Goal: Task Accomplishment & Management: Manage account settings

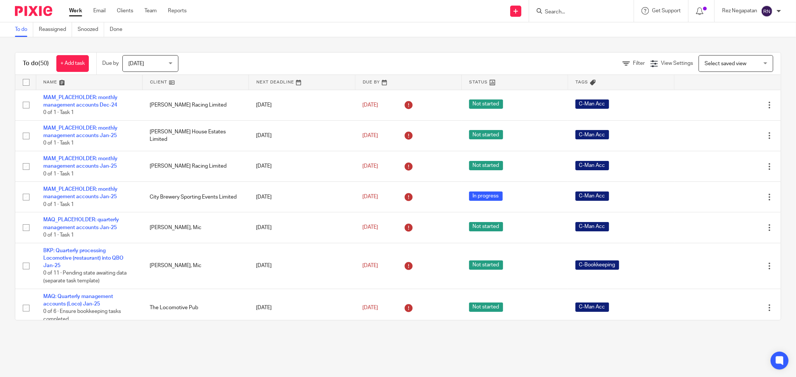
click at [564, 12] on input "Search" at bounding box center [577, 12] width 67 height 7
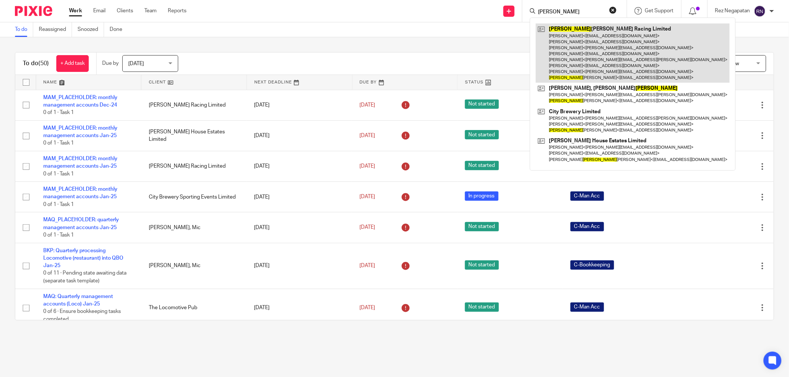
type input "rupert"
click at [578, 44] on link at bounding box center [633, 52] width 194 height 59
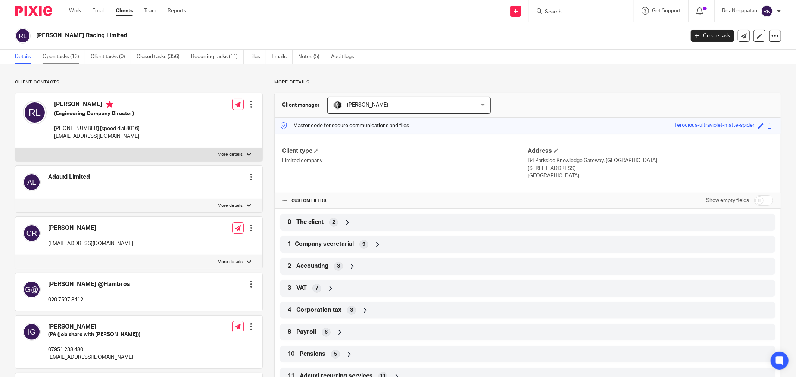
click at [60, 58] on link "Open tasks (13)" at bounding box center [64, 57] width 43 height 15
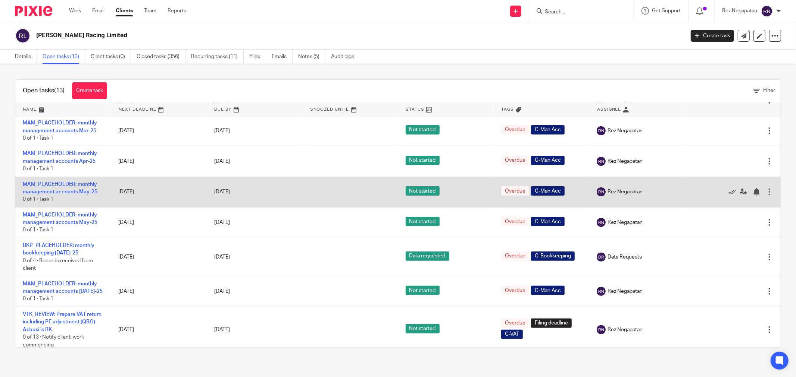
scroll to position [166, 0]
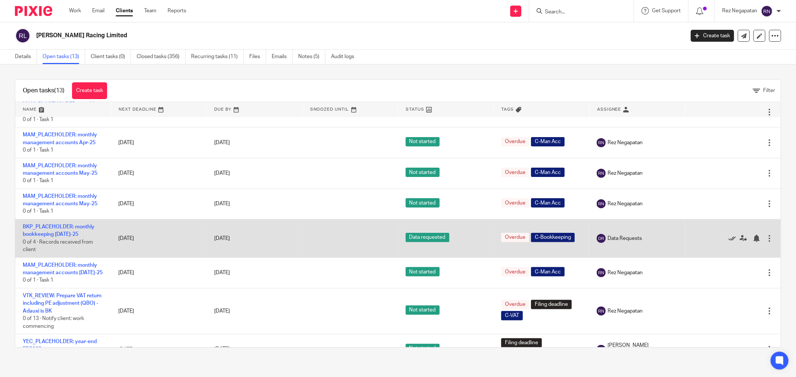
click at [728, 239] on icon at bounding box center [731, 238] width 7 height 7
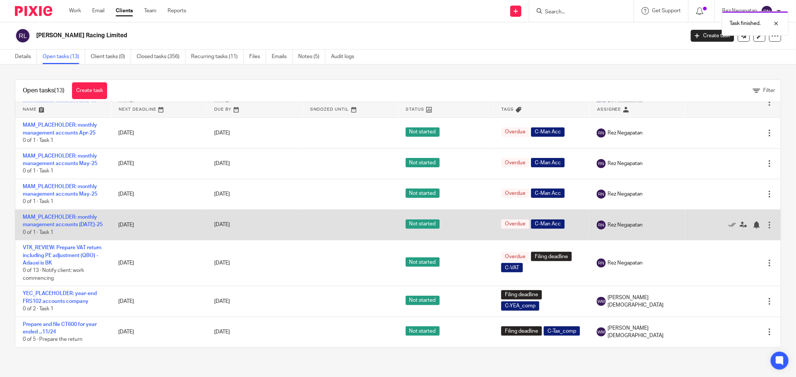
scroll to position [178, 0]
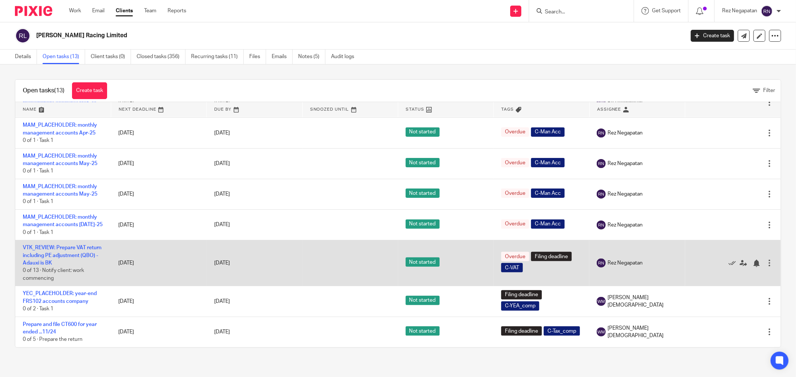
click at [410, 264] on span "Not started" at bounding box center [422, 262] width 34 height 9
click at [410, 261] on span "Not started" at bounding box center [422, 262] width 34 height 9
click at [51, 256] on link "VTK_REVIEW: Prepare VAT return including PE adjustment (QBO) - Adauxi is BK" at bounding box center [62, 255] width 79 height 21
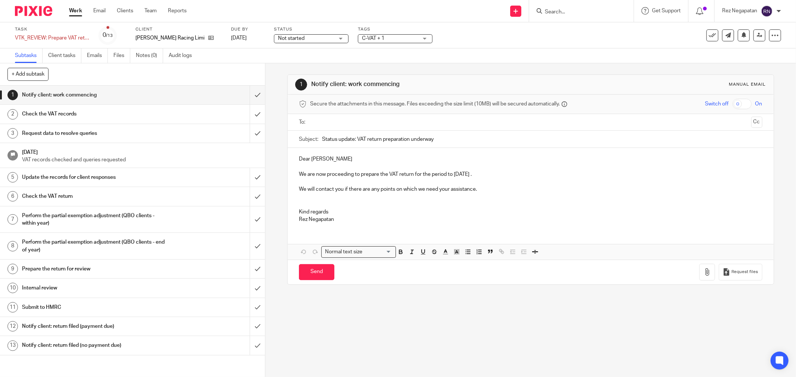
click at [331, 38] on div "Not started Not started" at bounding box center [311, 38] width 75 height 9
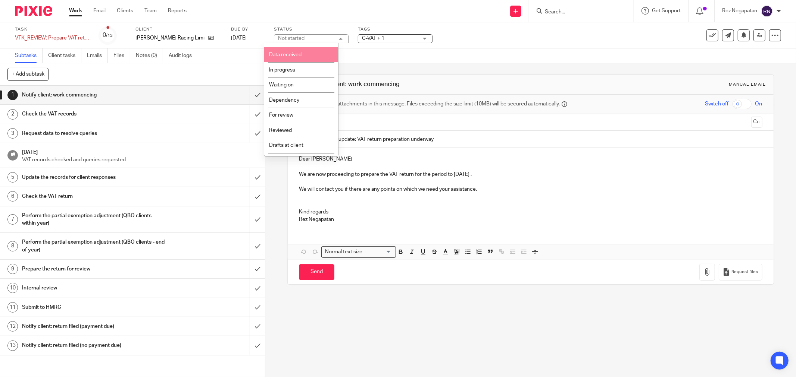
scroll to position [40, 0]
click at [289, 62] on li "In progress" at bounding box center [301, 57] width 74 height 15
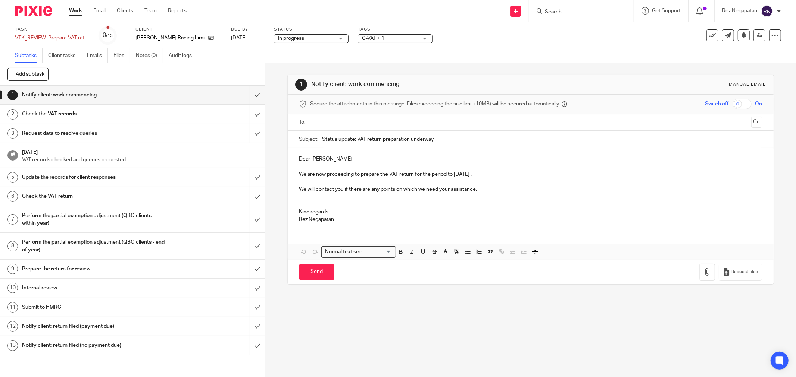
click at [477, 55] on div "Subtasks Client tasks Emails Files Notes (0) Audit logs" at bounding box center [398, 55] width 796 height 15
click at [75, 14] on link "Work" at bounding box center [75, 10] width 13 height 7
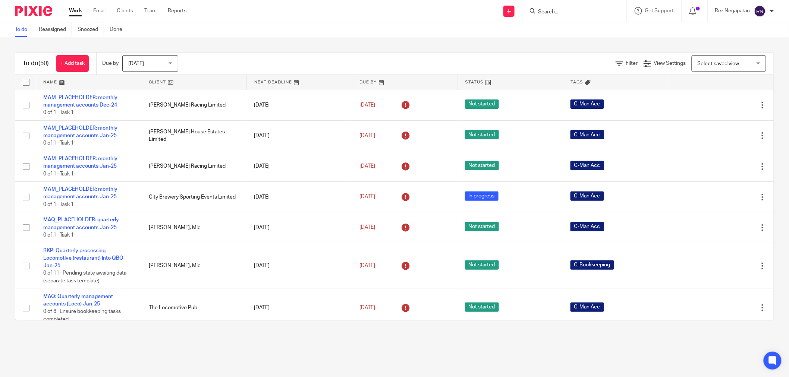
click at [558, 14] on input "Search" at bounding box center [570, 12] width 67 height 7
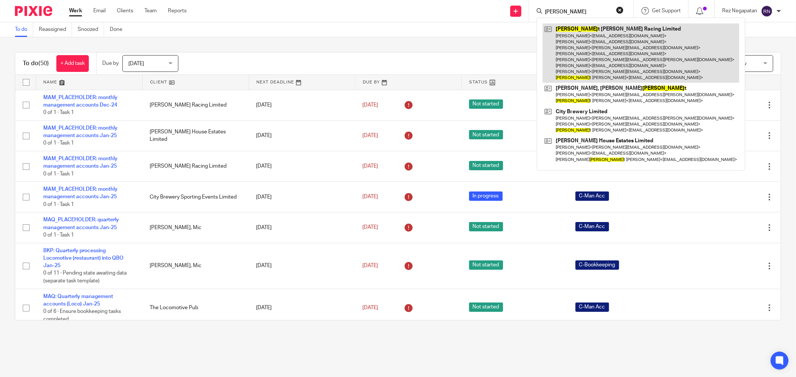
type input "ruper"
click at [586, 54] on link at bounding box center [640, 52] width 197 height 59
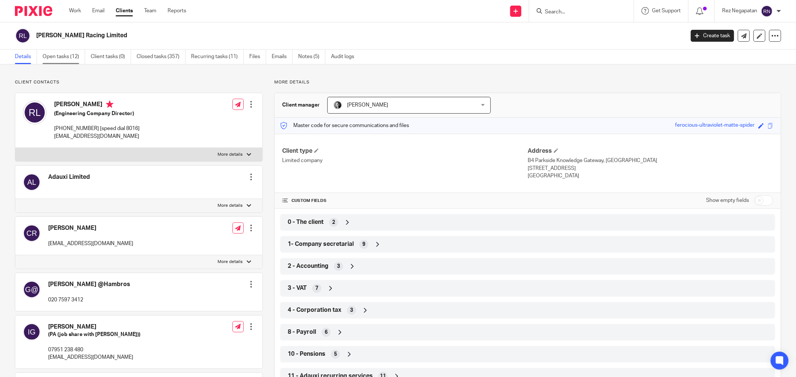
click at [69, 55] on link "Open tasks (12)" at bounding box center [64, 57] width 43 height 15
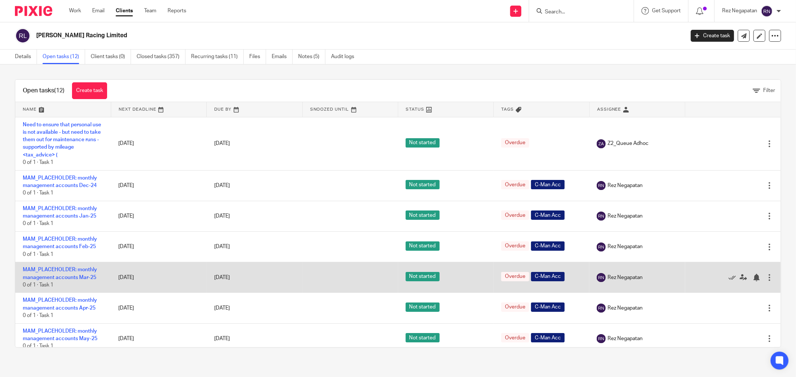
scroll to position [41, 0]
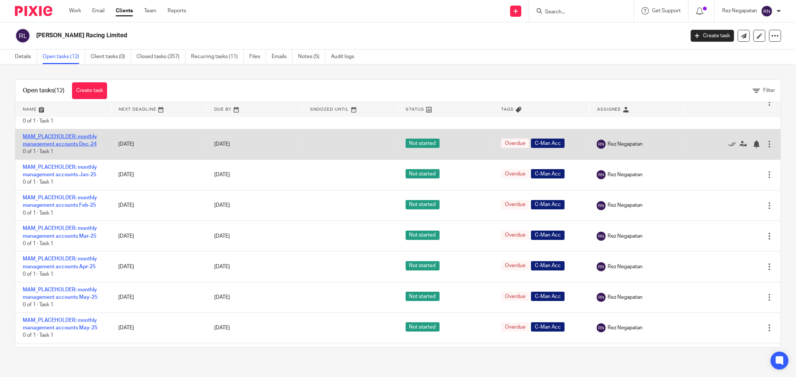
drag, startPoint x: 70, startPoint y: 141, endPoint x: 47, endPoint y: 144, distance: 23.1
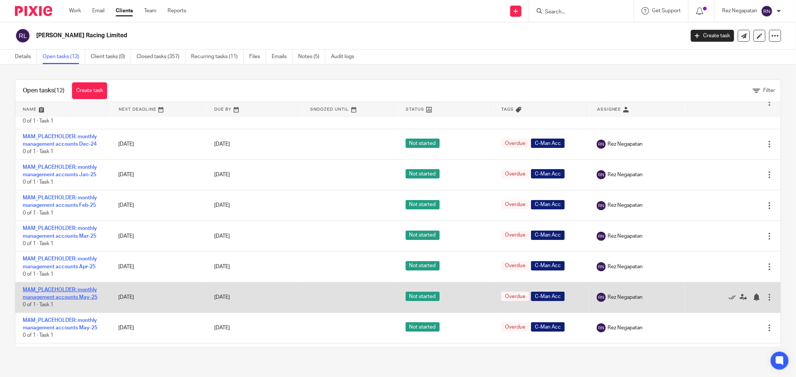
drag, startPoint x: 72, startPoint y: 301, endPoint x: 54, endPoint y: 299, distance: 18.3
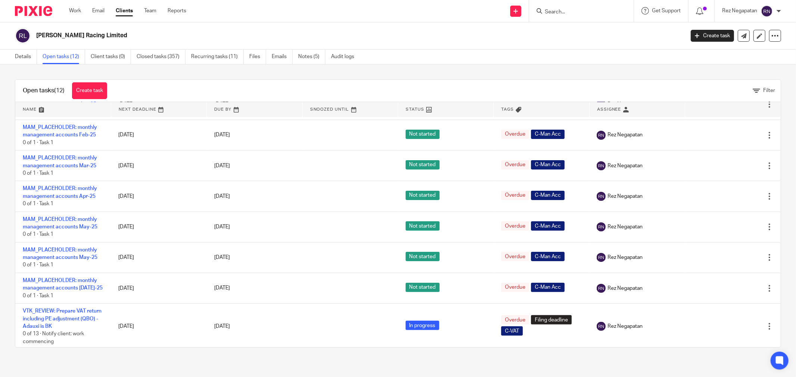
scroll to position [0, 0]
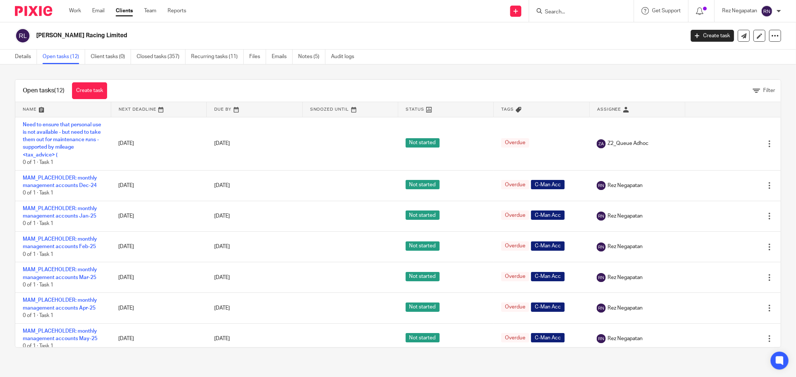
click at [436, 28] on div "[PERSON_NAME] Racing Limited" at bounding box center [347, 36] width 664 height 16
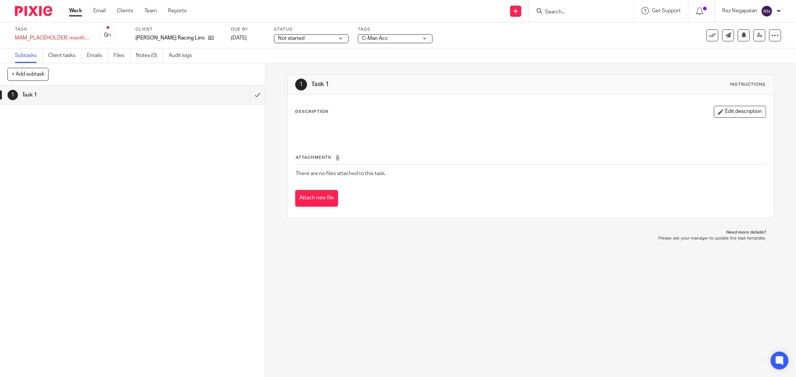
click at [297, 36] on span "Not started" at bounding box center [306, 39] width 56 height 8
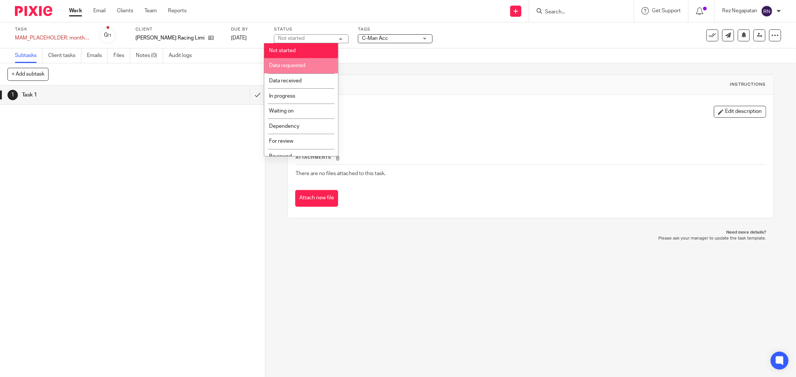
scroll to position [40, 0]
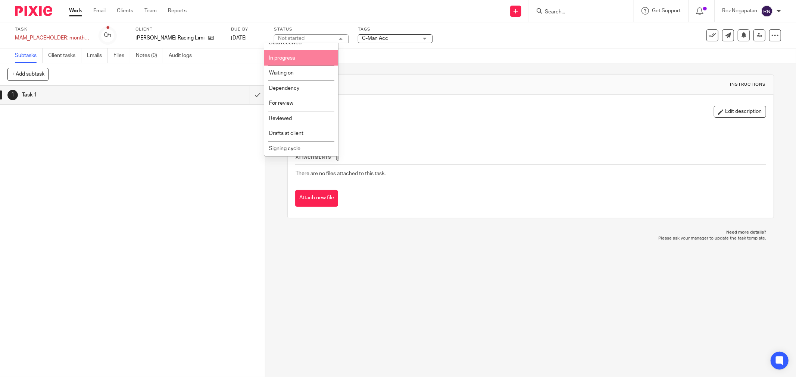
click at [307, 59] on li "In progress" at bounding box center [301, 57] width 74 height 15
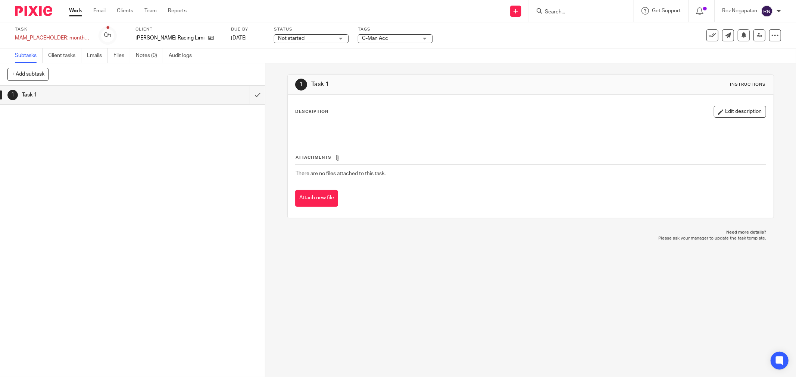
click at [292, 37] on span "Not started" at bounding box center [291, 38] width 26 height 5
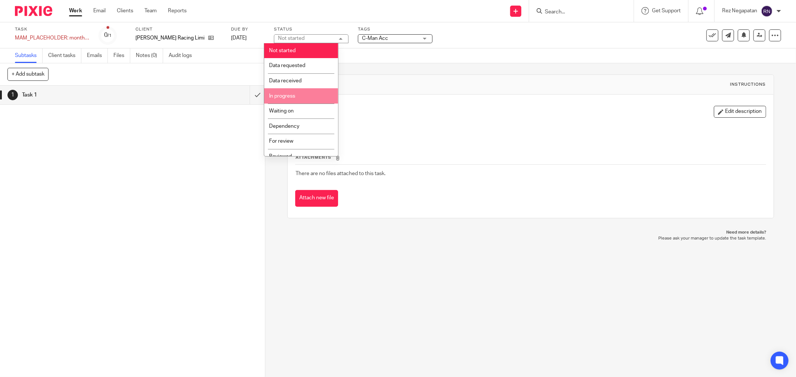
click at [300, 95] on li "In progress" at bounding box center [301, 95] width 74 height 15
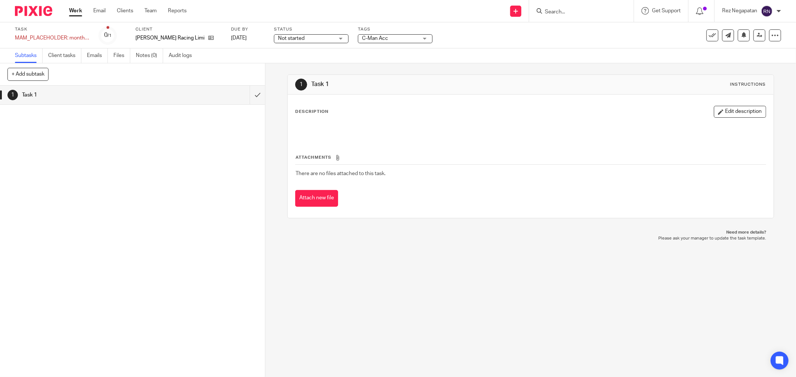
click at [312, 38] on span "Not started" at bounding box center [306, 39] width 56 height 8
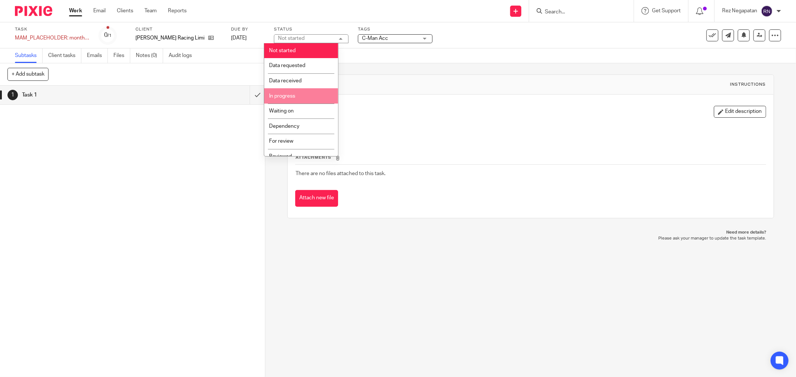
click at [308, 97] on li "In progress" at bounding box center [301, 95] width 74 height 15
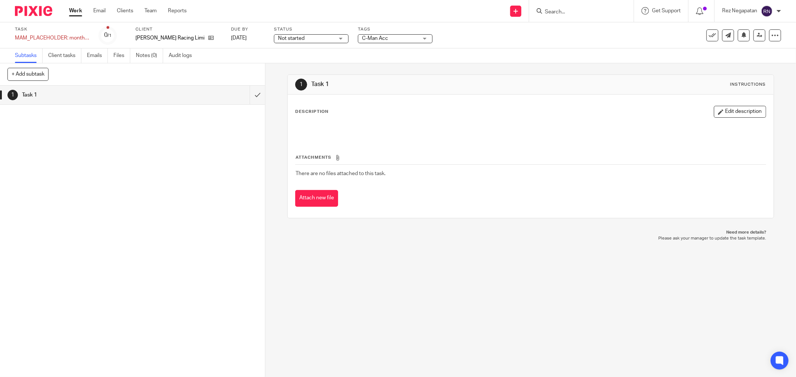
click at [319, 36] on span "Not started" at bounding box center [306, 39] width 56 height 8
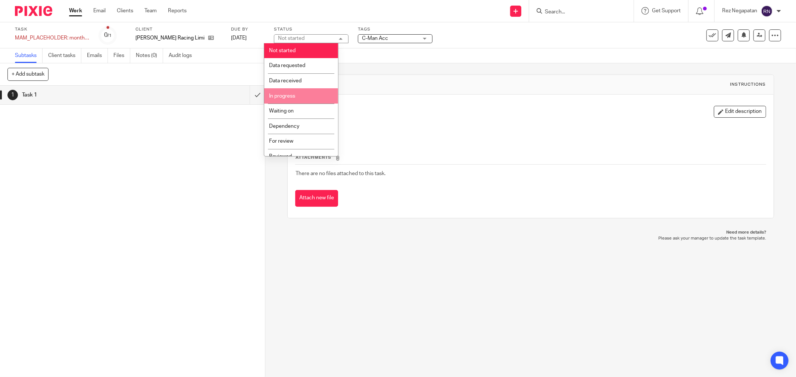
click at [309, 97] on li "In progress" at bounding box center [301, 95] width 74 height 15
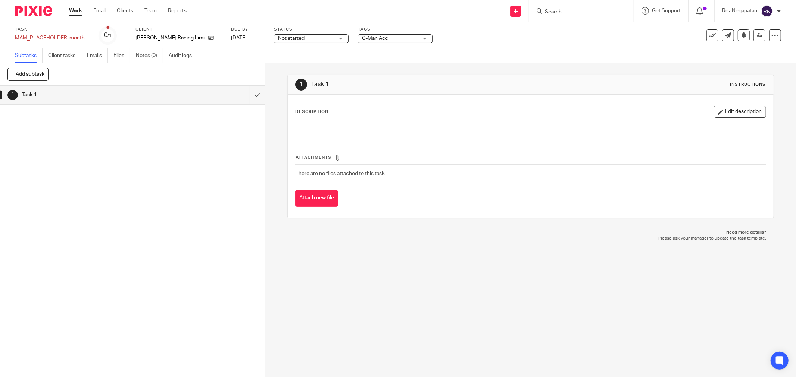
click at [309, 38] on span "Not started" at bounding box center [306, 39] width 56 height 8
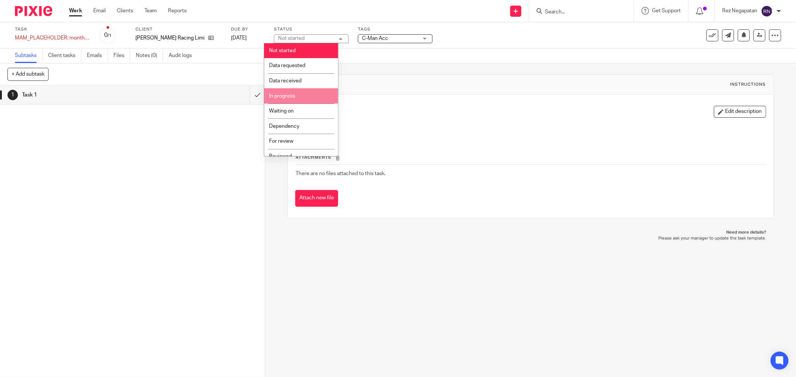
click at [307, 94] on li "In progress" at bounding box center [301, 95] width 74 height 15
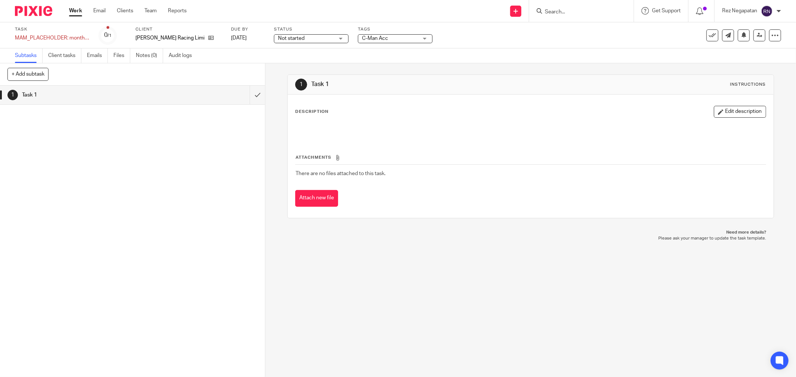
click at [301, 40] on span "Not started" at bounding box center [306, 39] width 56 height 8
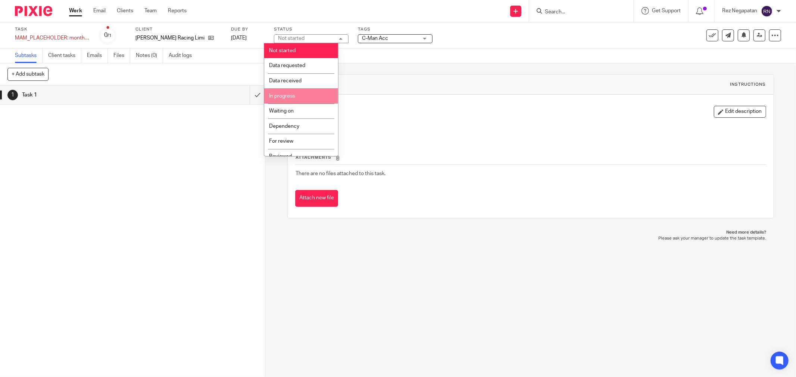
click at [298, 97] on li "In progress" at bounding box center [301, 95] width 74 height 15
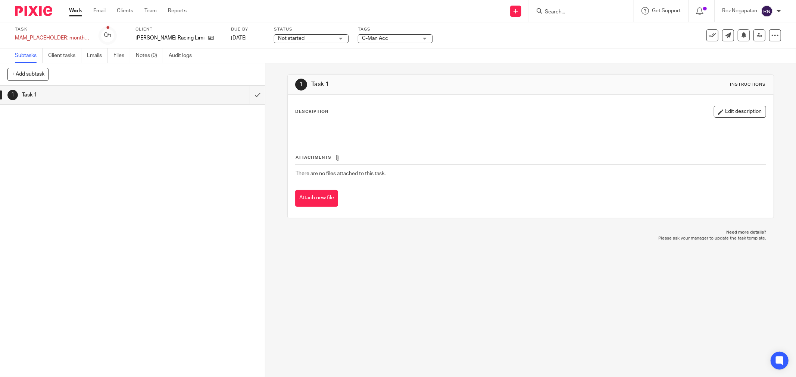
click at [299, 37] on span "Not started" at bounding box center [306, 39] width 56 height 8
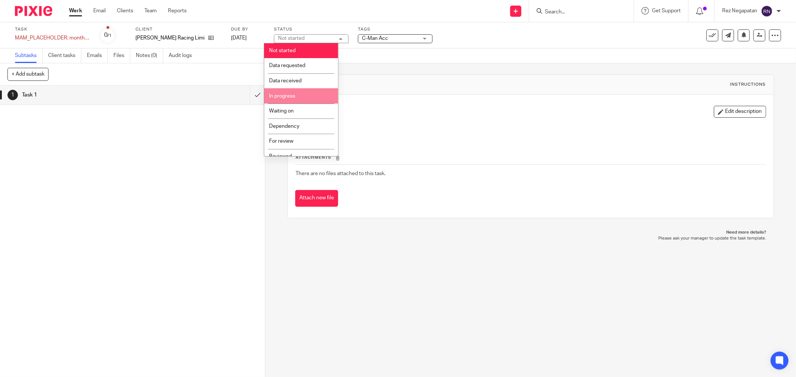
click at [299, 95] on li "In progress" at bounding box center [301, 95] width 74 height 15
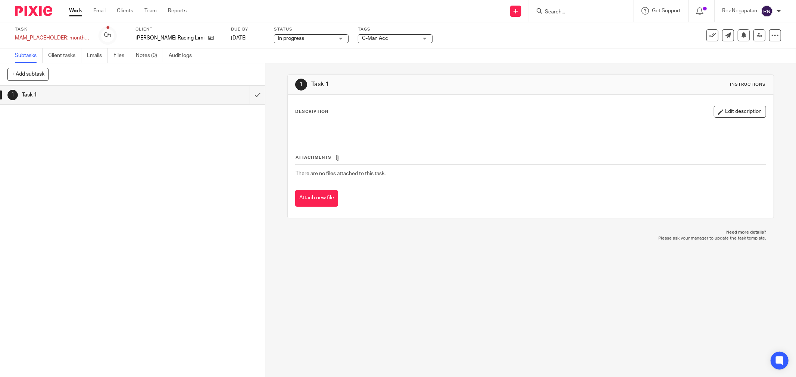
click at [442, 26] on div "Task MAM_PLACEHOLDER: monthly management accounts May-25 Save MAM_PLACEHOLDER: …" at bounding box center [334, 35] width 638 height 18
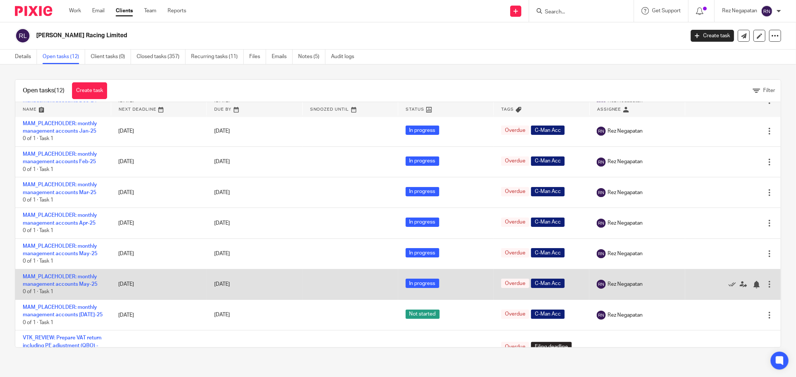
scroll to position [178, 0]
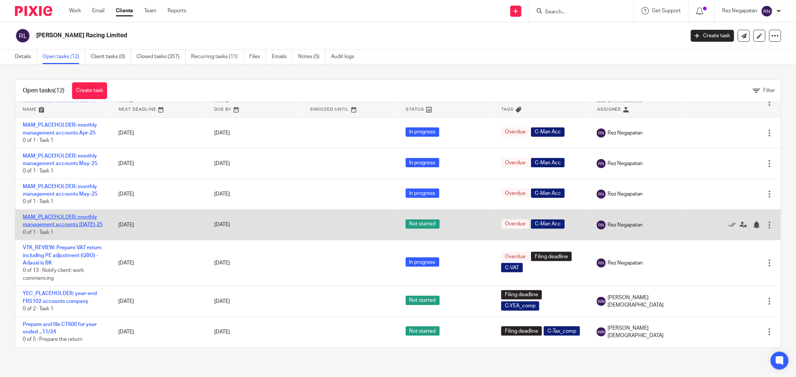
drag, startPoint x: 66, startPoint y: 219, endPoint x: 57, endPoint y: 217, distance: 9.1
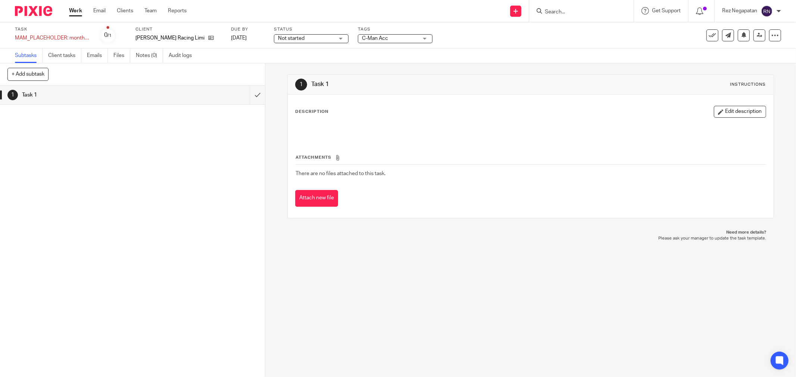
click at [306, 38] on span "Not started" at bounding box center [306, 39] width 56 height 8
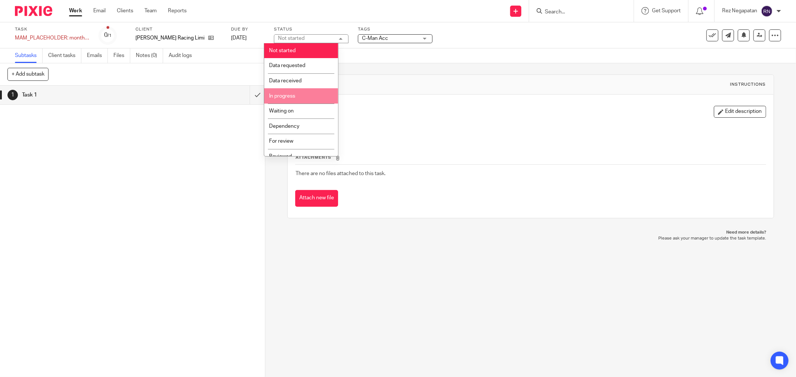
click at [300, 97] on li "In progress" at bounding box center [301, 95] width 74 height 15
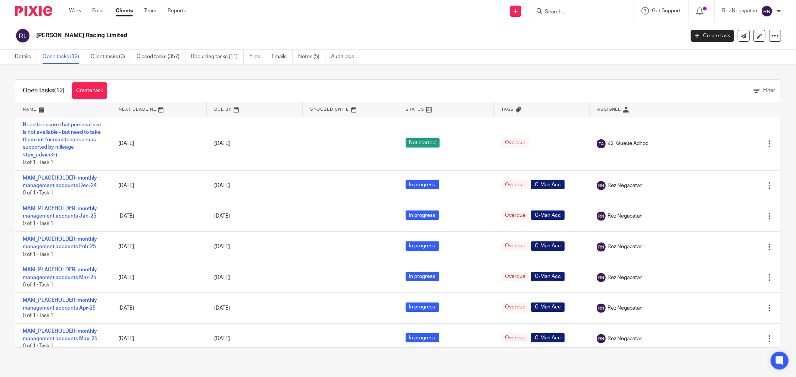
click at [564, 36] on div "[PERSON_NAME] Racing Limited" at bounding box center [357, 36] width 643 height 8
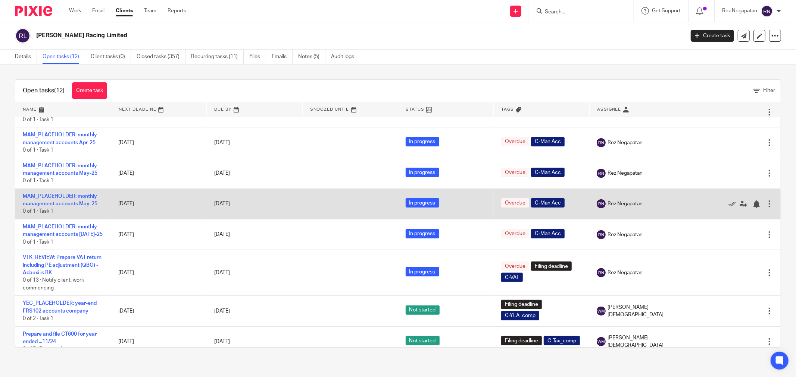
scroll to position [178, 0]
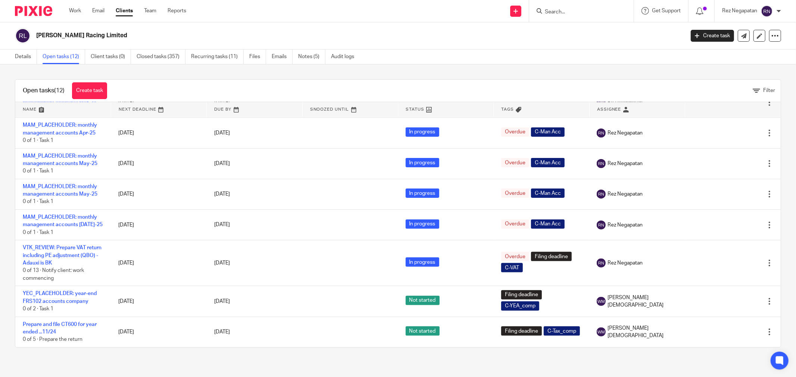
click at [534, 32] on h2 "[PERSON_NAME] Racing Limited" at bounding box center [293, 36] width 514 height 8
